Goal: Navigation & Orientation: Find specific page/section

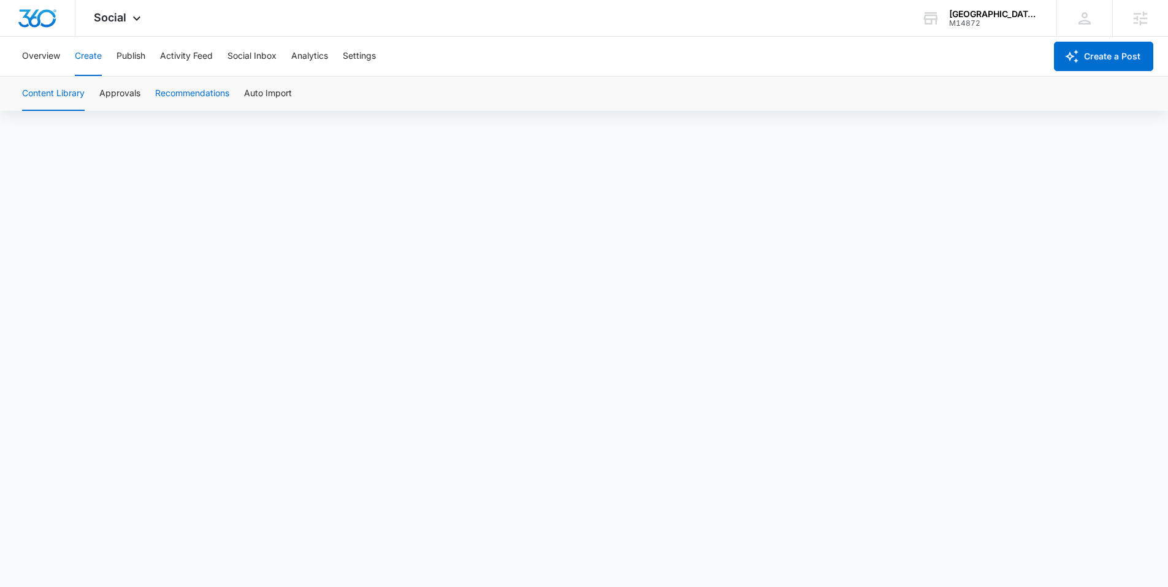
scroll to position [9, 0]
click at [132, 54] on button "Publish" at bounding box center [130, 56] width 29 height 39
click at [91, 94] on button "Schedules" at bounding box center [94, 94] width 42 height 34
click at [38, 96] on button "Calendar" at bounding box center [40, 94] width 36 height 34
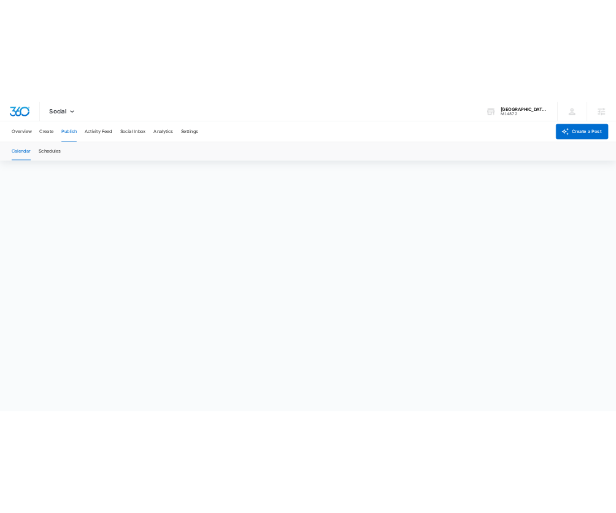
scroll to position [9, 0]
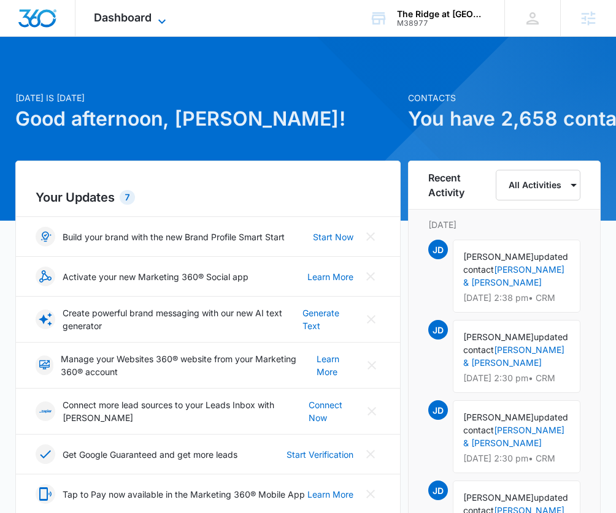
click at [158, 21] on icon at bounding box center [162, 21] width 15 height 15
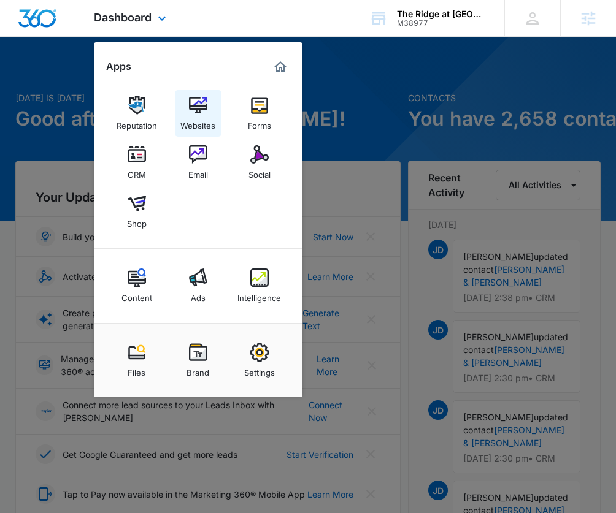
click at [204, 108] on img at bounding box center [198, 105] width 18 height 18
